Goal: Contribute content: Add original content to the website for others to see

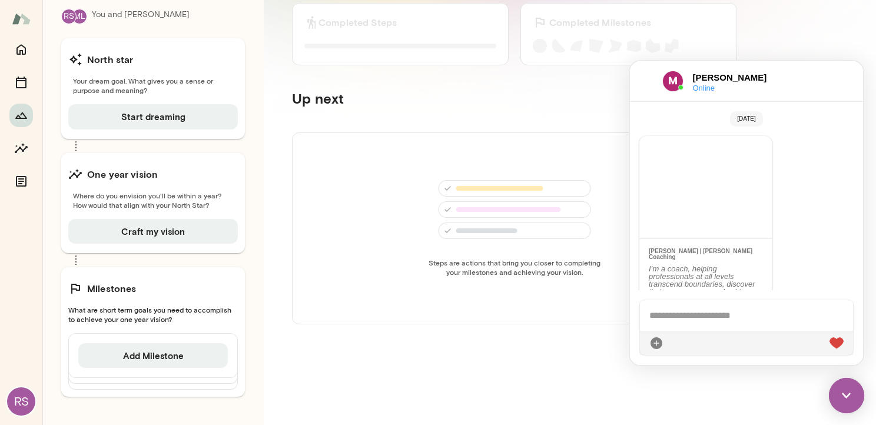
scroll to position [1486, 0]
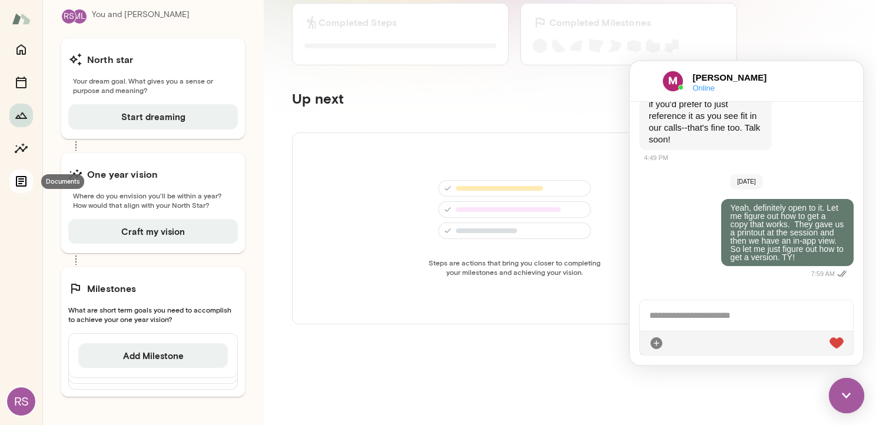
click at [15, 178] on icon "Documents" at bounding box center [21, 181] width 14 height 14
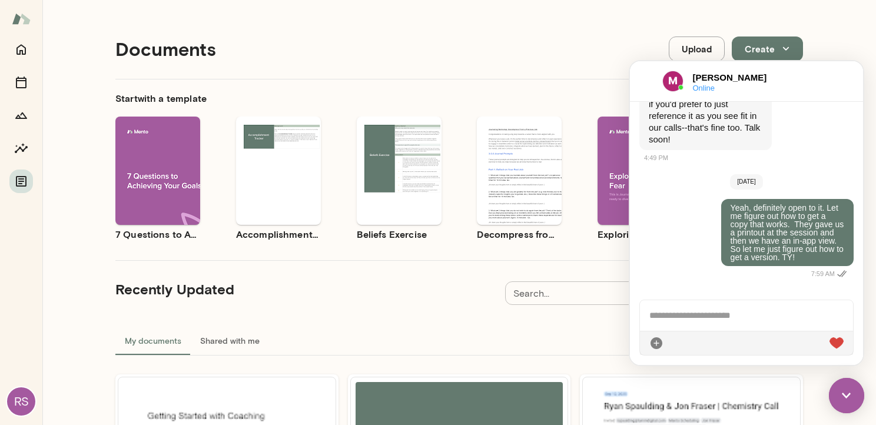
click at [687, 46] on button "Upload" at bounding box center [697, 49] width 56 height 25
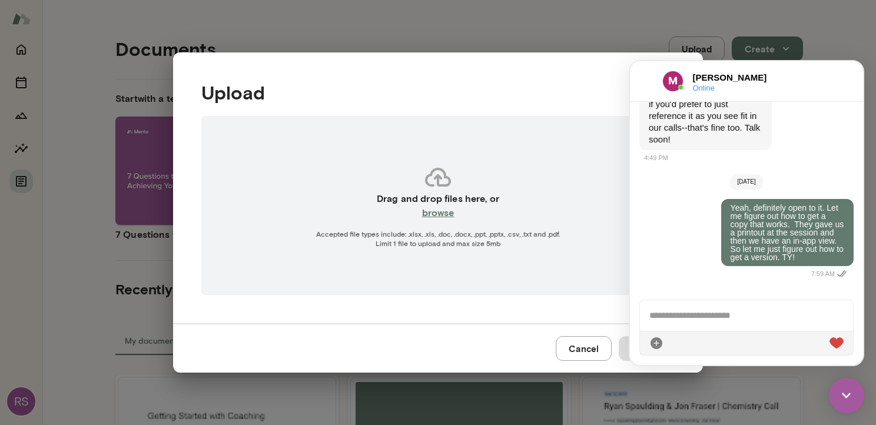
click at [446, 210] on h6 "browse" at bounding box center [438, 212] width 32 height 14
type input "**********"
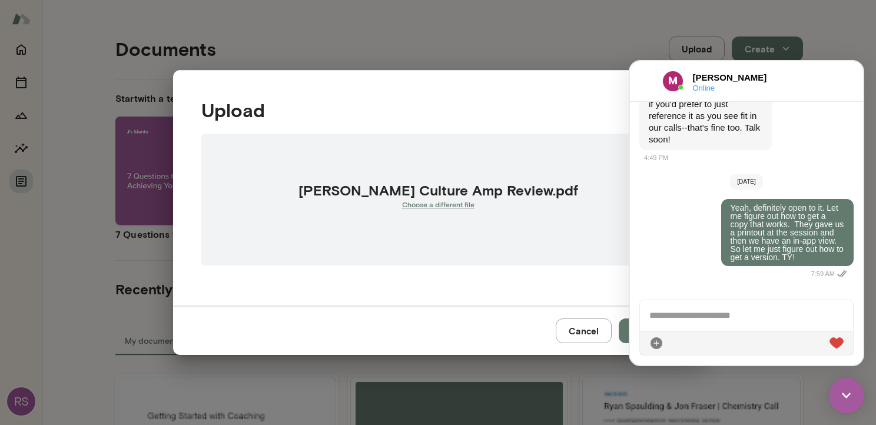
click at [851, 396] on img at bounding box center [846, 395] width 35 height 35
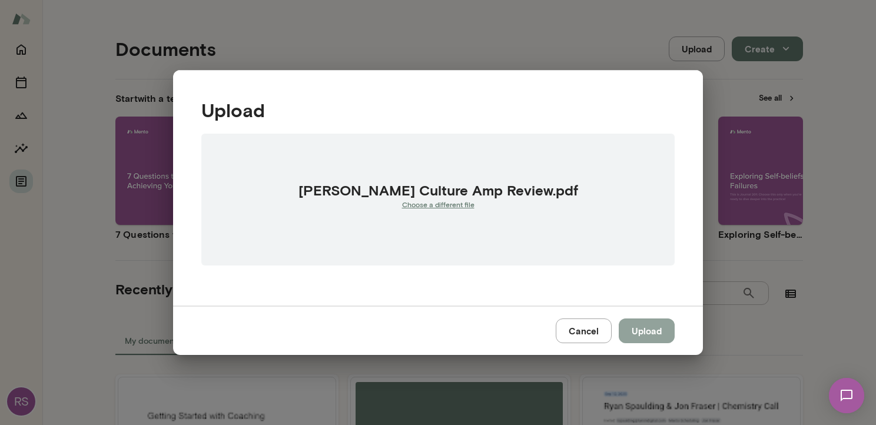
click at [642, 332] on button "Upload" at bounding box center [647, 331] width 56 height 25
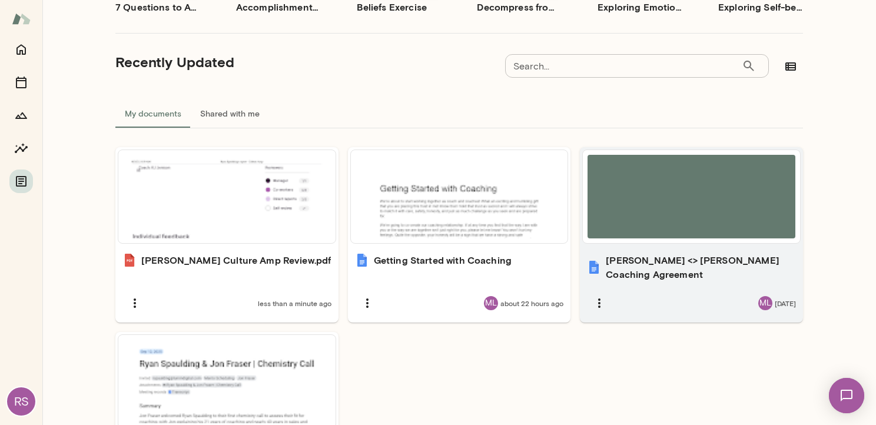
scroll to position [324, 0]
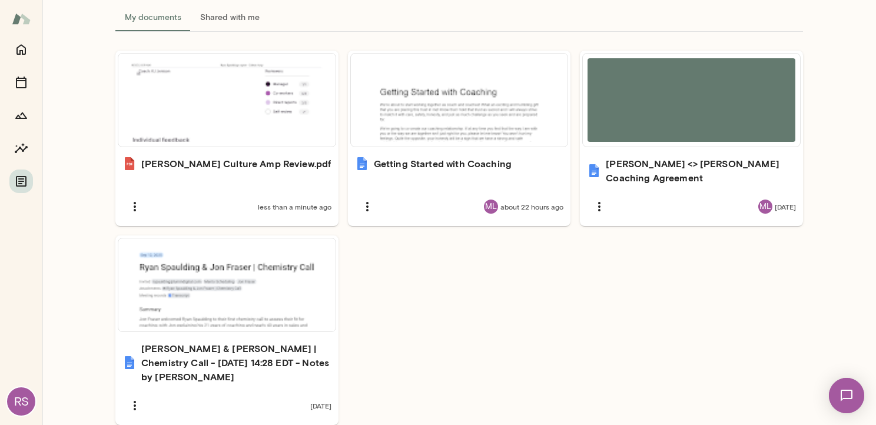
click at [845, 403] on img at bounding box center [847, 396] width 48 height 48
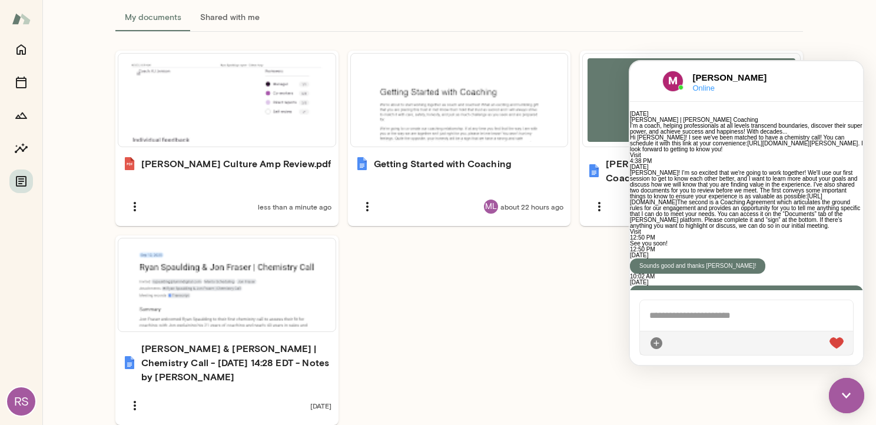
scroll to position [1486, 0]
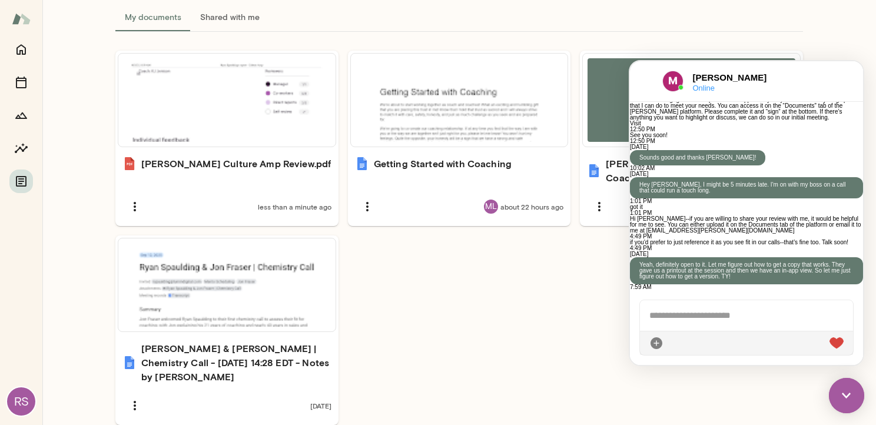
click at [747, 320] on div at bounding box center [746, 315] width 213 height 31
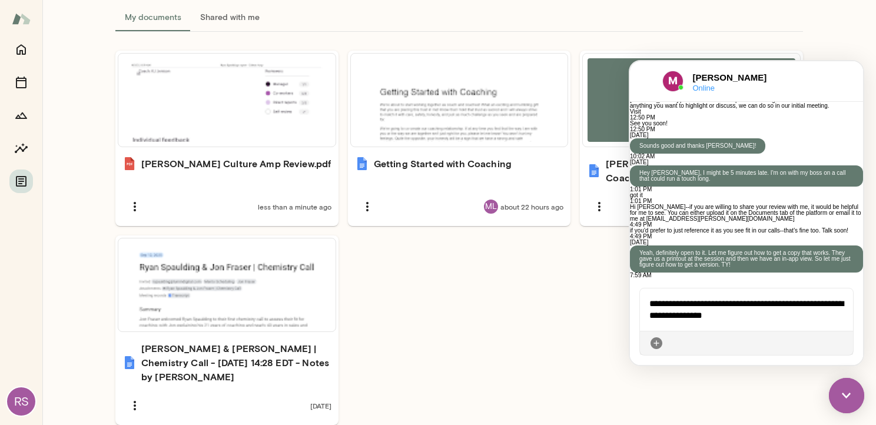
scroll to position [1544, 0]
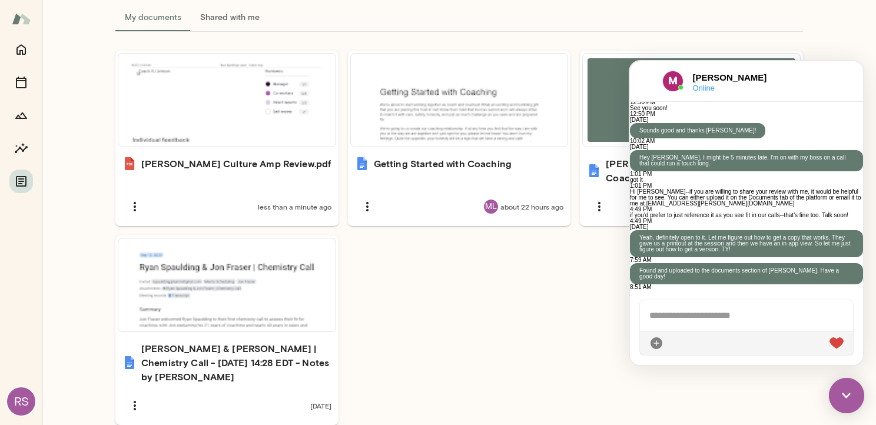
click at [852, 399] on img at bounding box center [846, 395] width 35 height 35
